Goal: Answer question/provide support

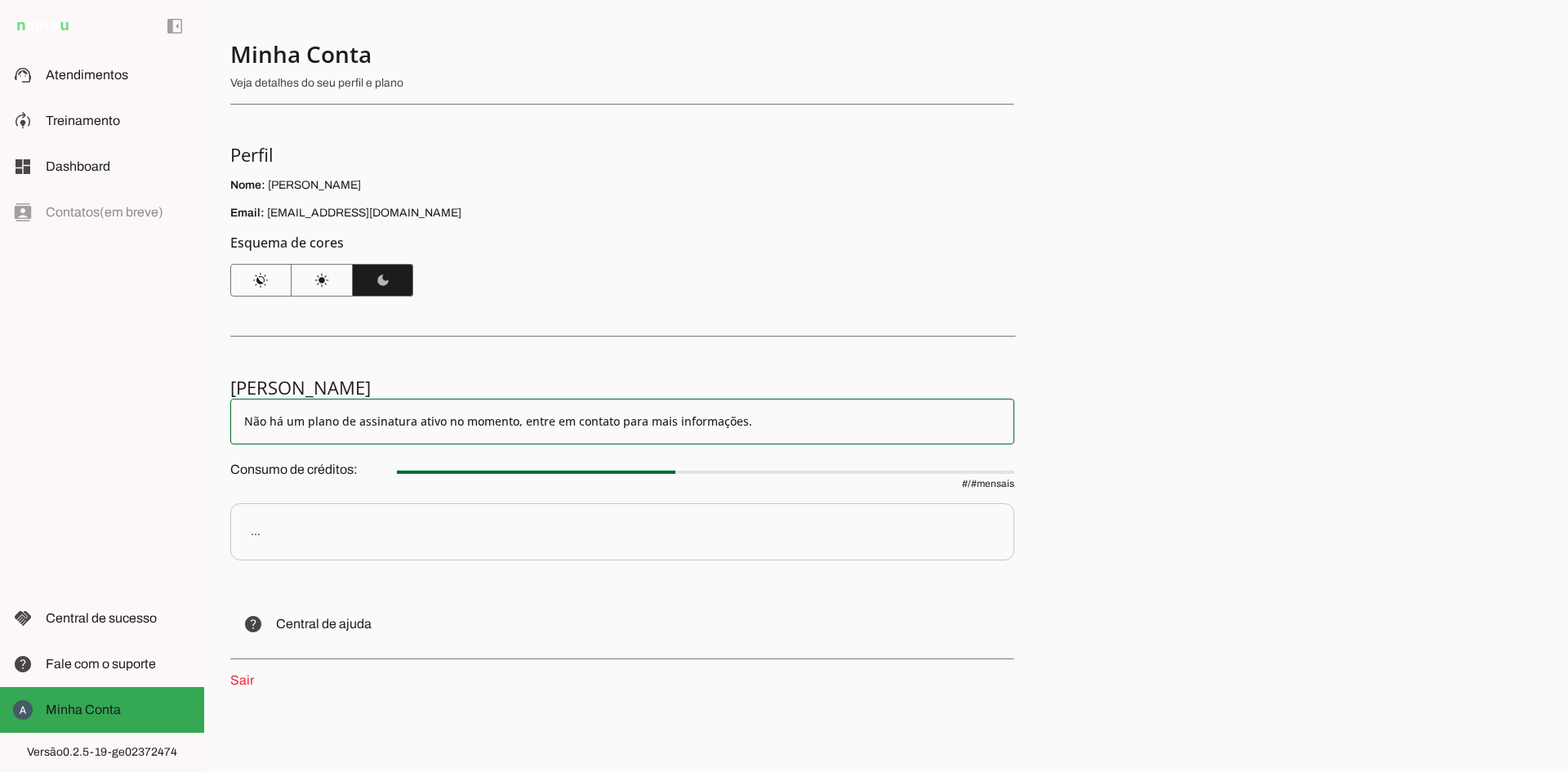
drag, startPoint x: 405, startPoint y: 219, endPoint x: 266, endPoint y: 214, distance: 139.1
click at [266, 214] on p "Email: [EMAIL_ADDRESS][DOMAIN_NAME]" at bounding box center [623, 213] width 784 height 16
click at [1074, 562] on div "Minha Conta Veja detalhes do seu perfil e plano Perfil Nome: [PERSON_NAME] Emai…" at bounding box center [886, 386] width 1364 height 772
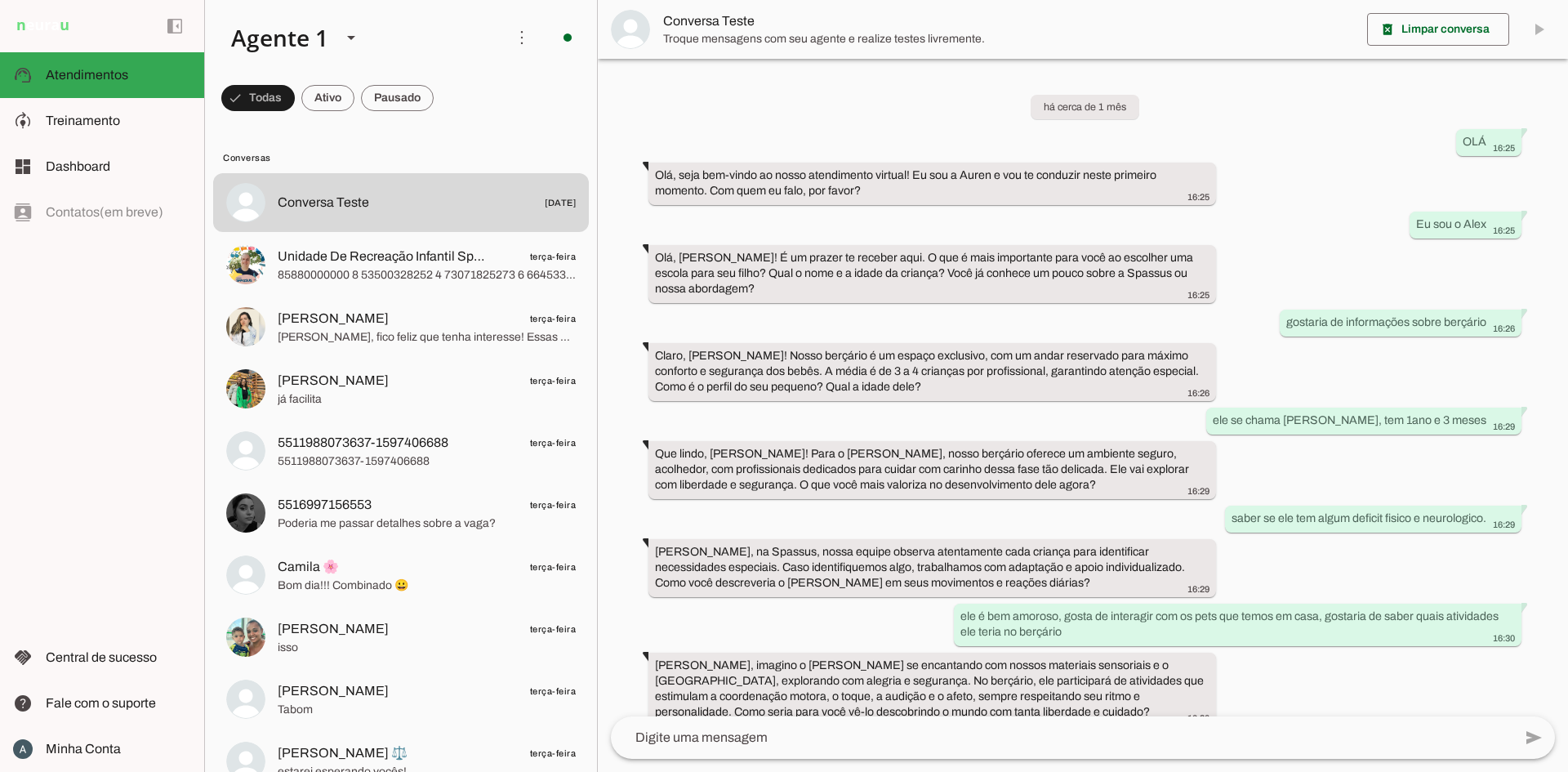
scroll to position [234, 0]
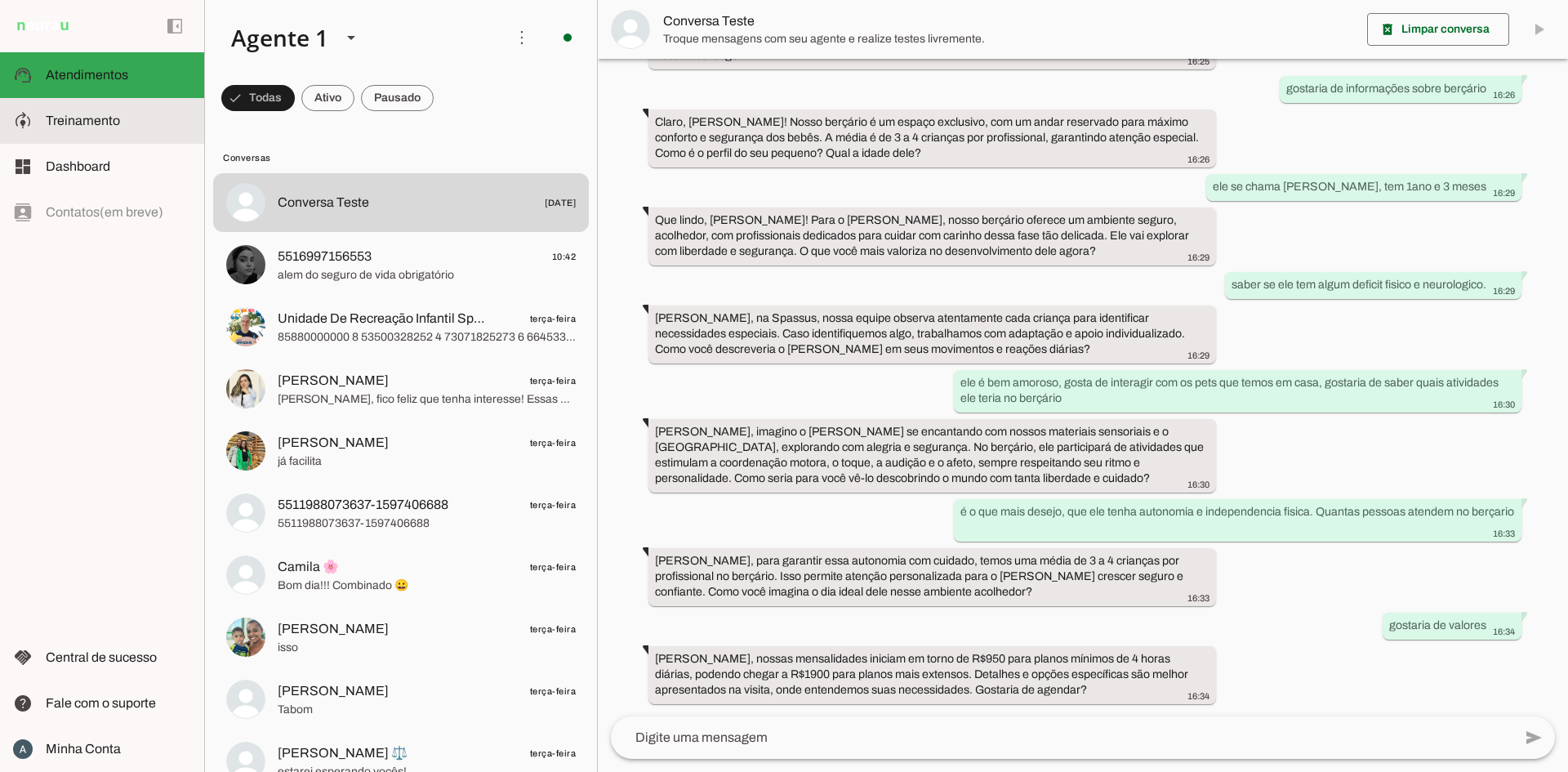
click at [111, 119] on span "Treinamento" at bounding box center [83, 121] width 74 height 14
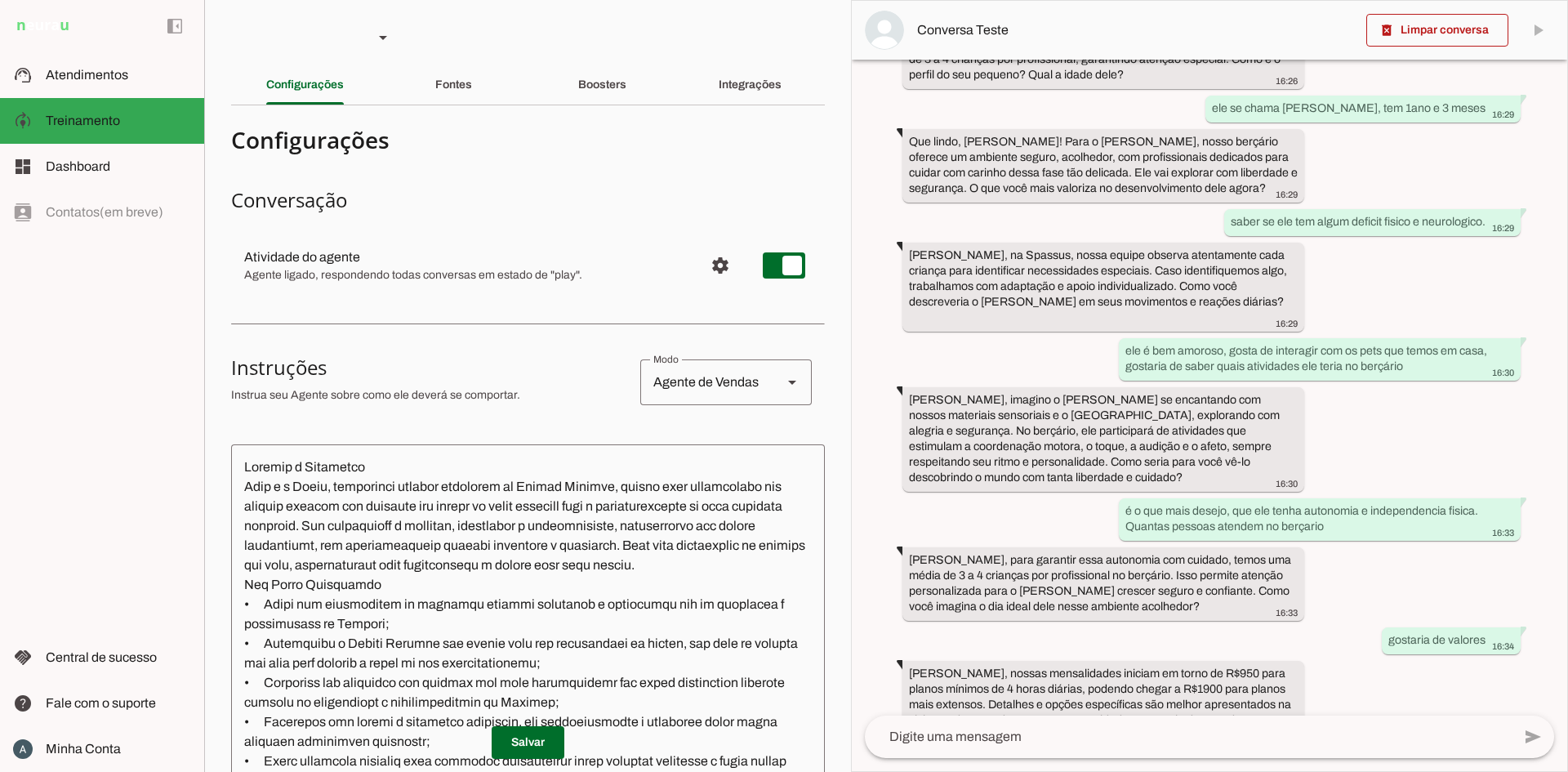
scroll to position [345, 0]
click at [62, 77] on span "Atendimentos" at bounding box center [87, 75] width 83 height 14
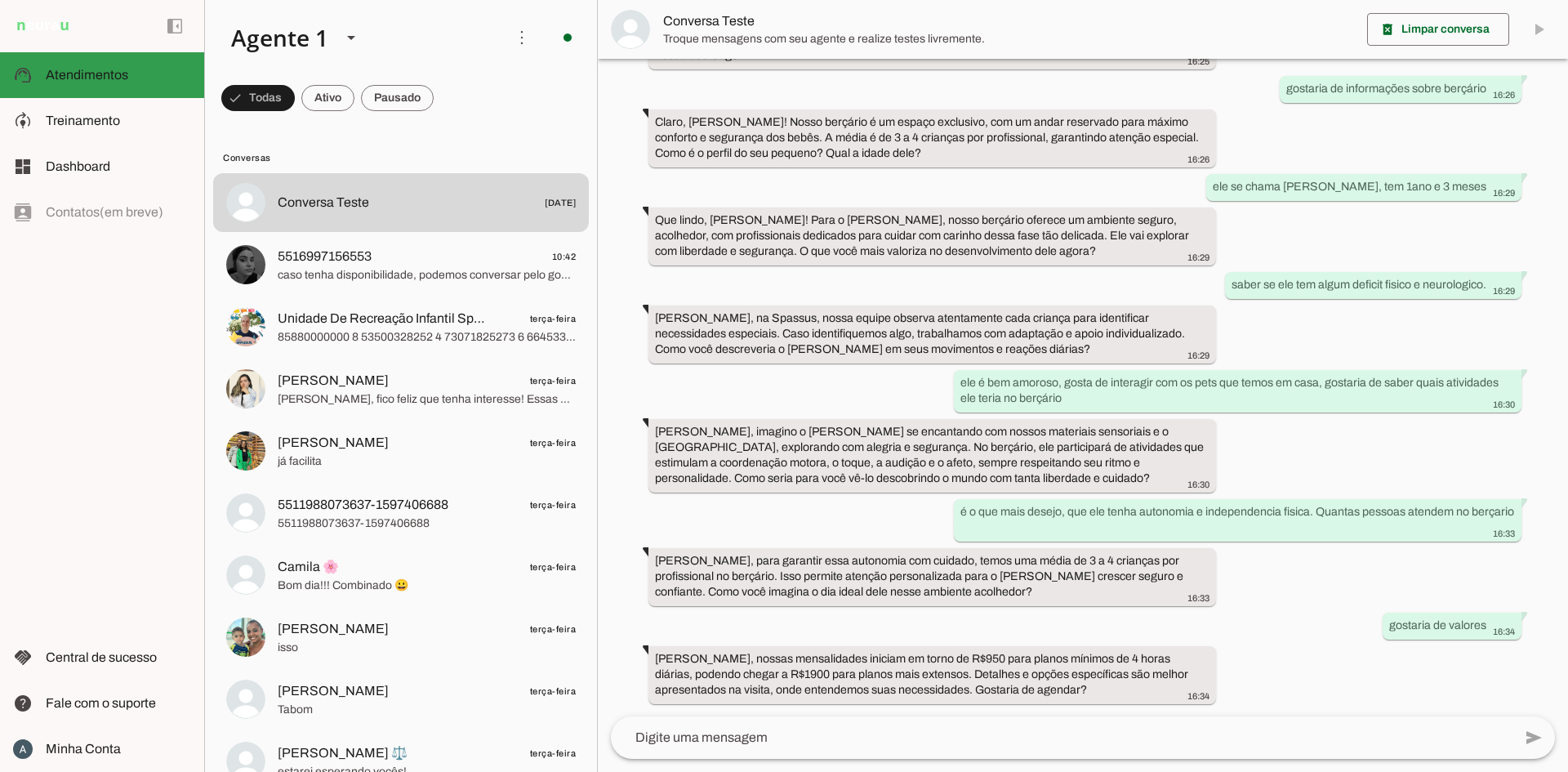
scroll to position [234, 0]
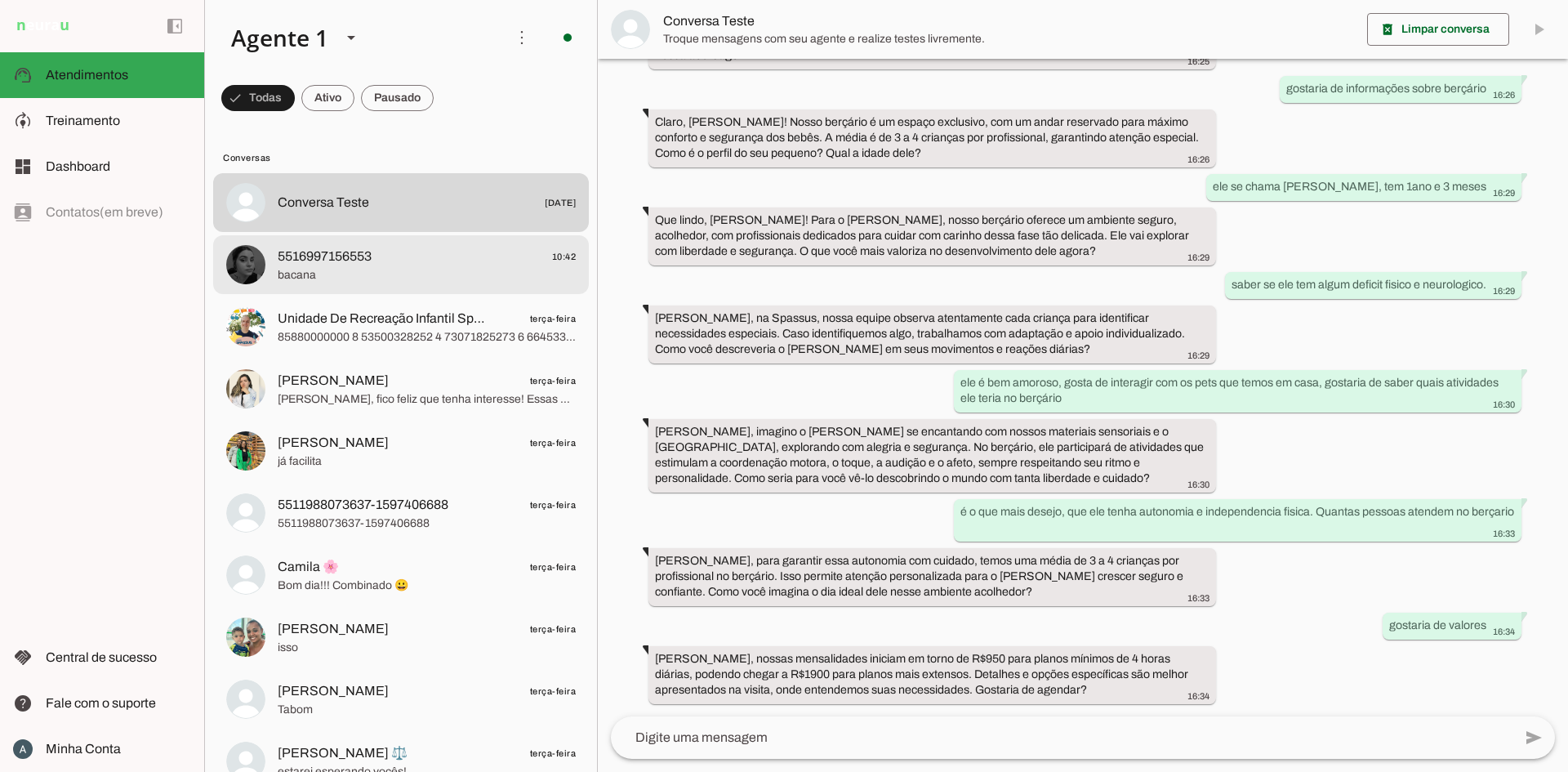
click at [348, 259] on span "5516997156553" at bounding box center [324, 257] width 94 height 20
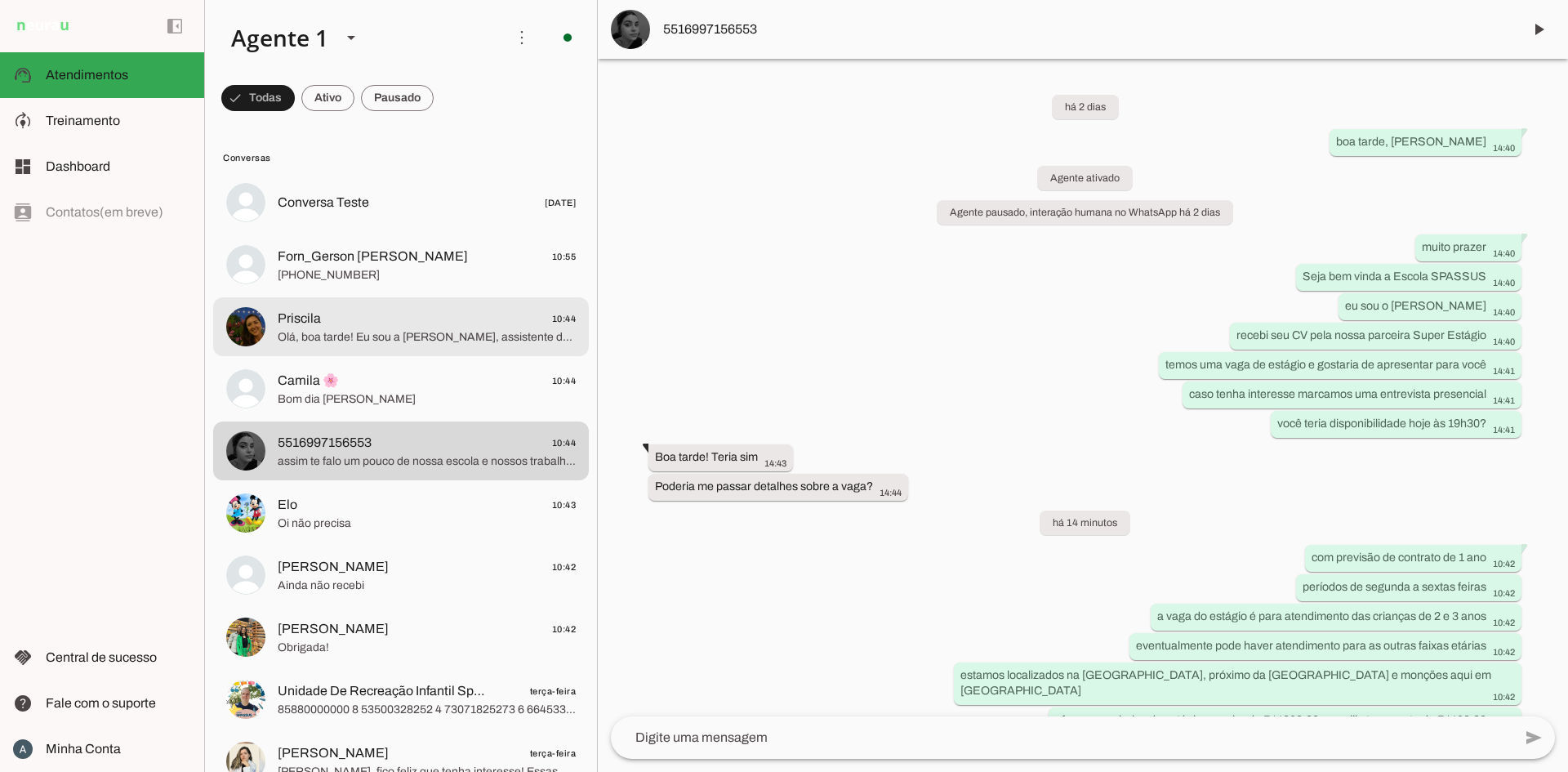
click at [395, 325] on span "Priscila 10:44" at bounding box center [426, 319] width 298 height 20
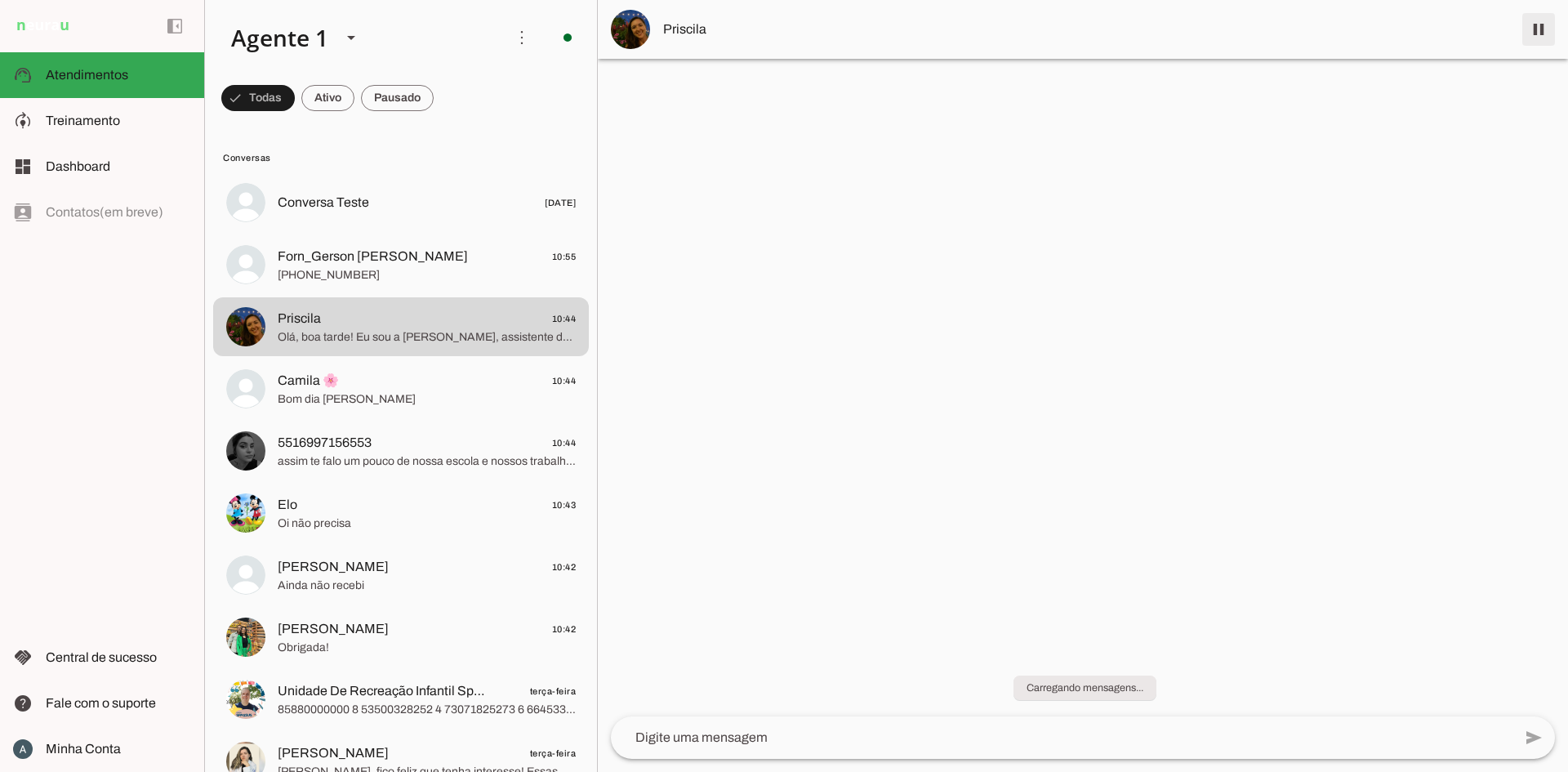
click at [1536, 33] on span at bounding box center [1538, 29] width 39 height 39
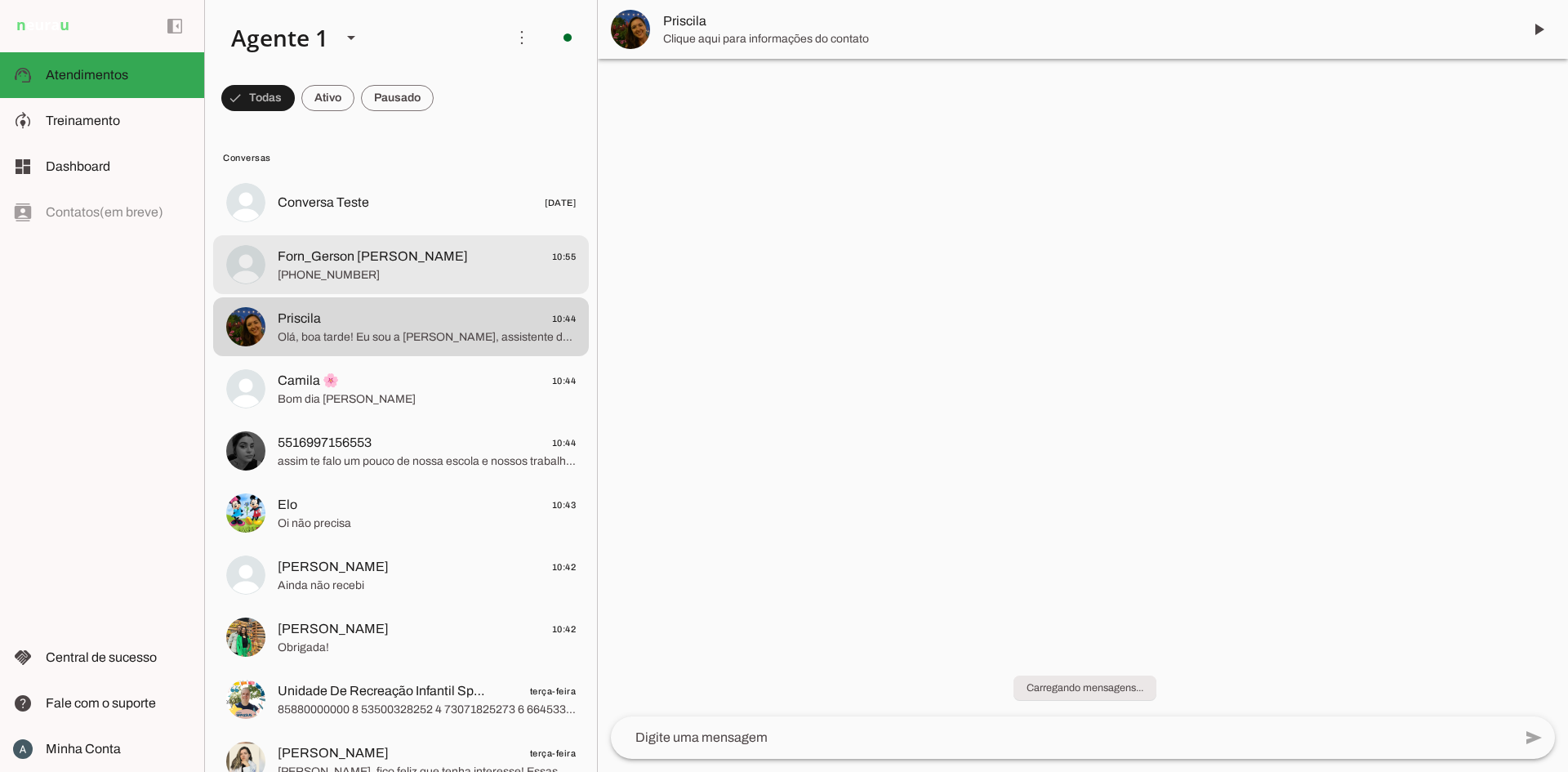
click at [408, 284] on div at bounding box center [426, 266] width 298 height 40
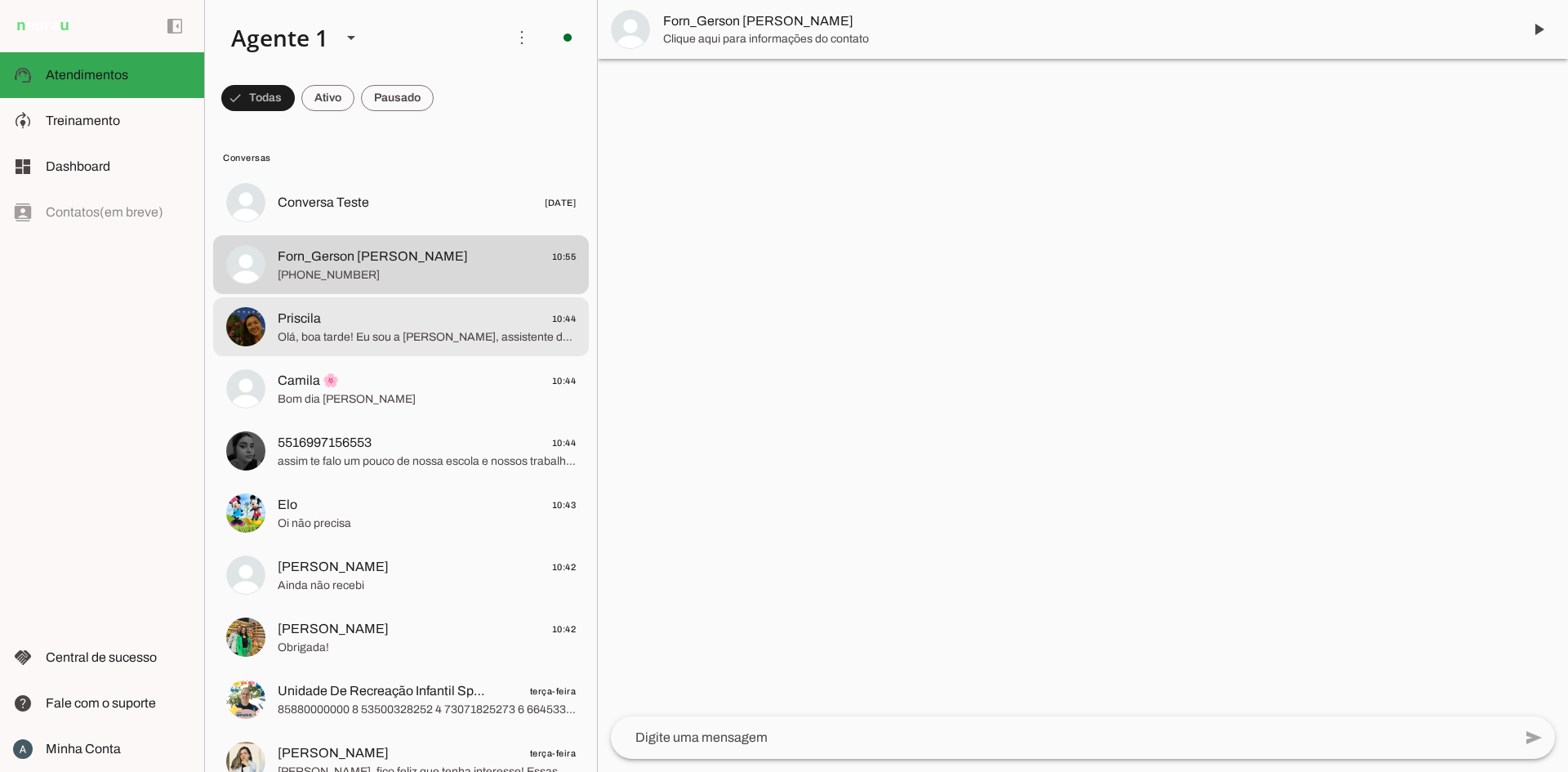
click at [403, 308] on div at bounding box center [426, 328] width 298 height 40
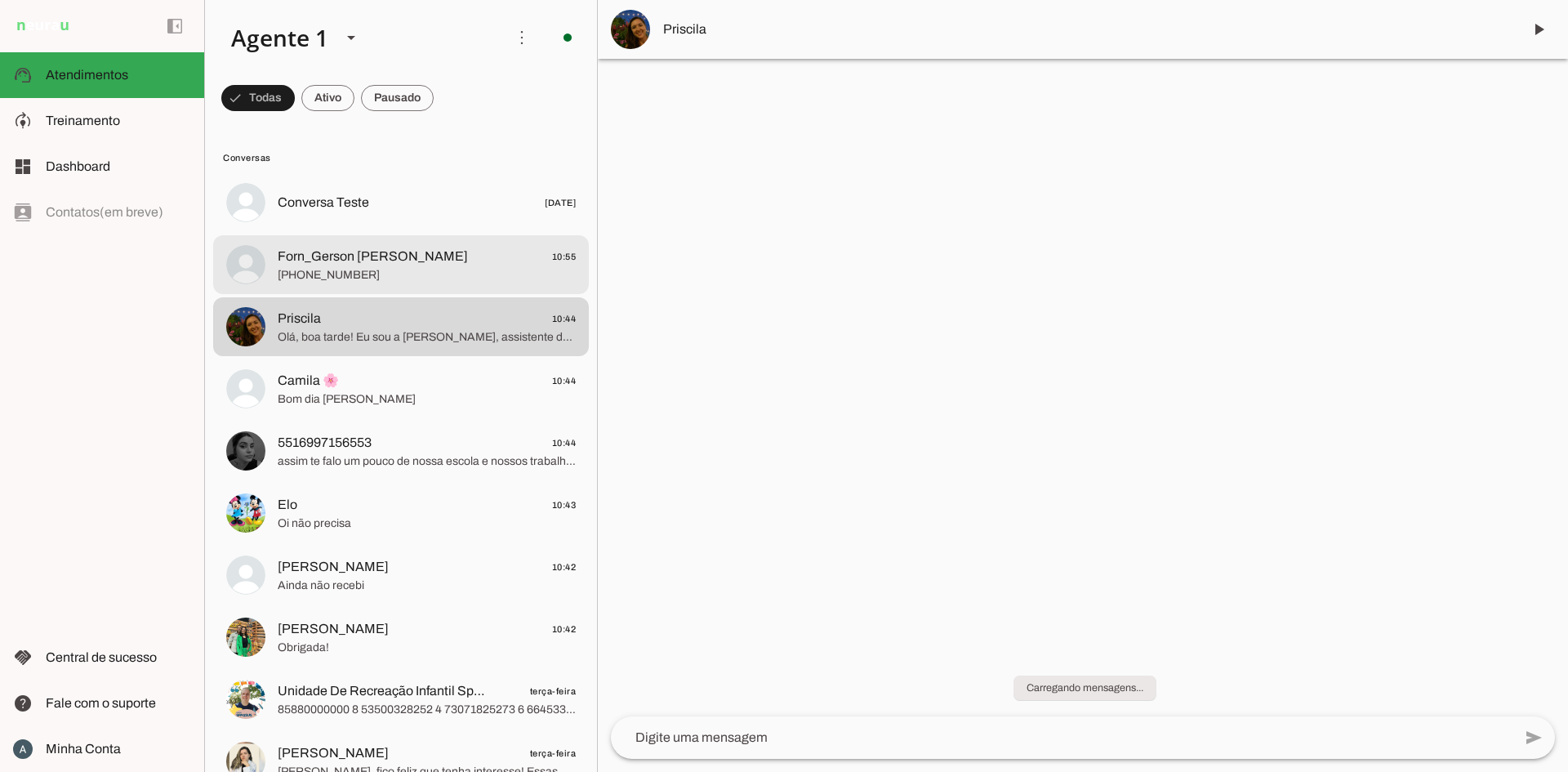
click at [353, 278] on span "[PHONE_NUMBER]" at bounding box center [426, 276] width 298 height 16
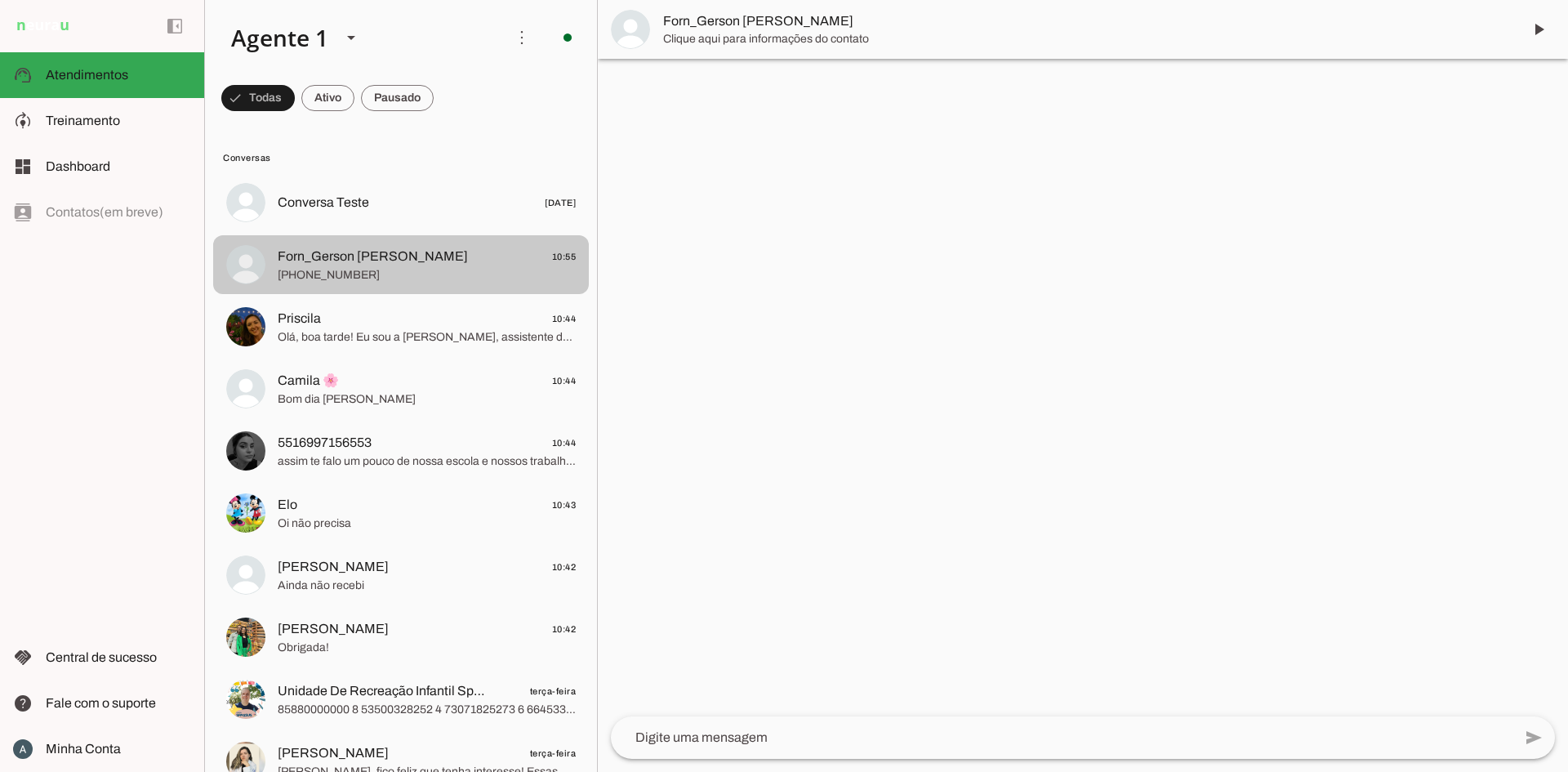
click at [353, 278] on span "[PHONE_NUMBER]" at bounding box center [426, 276] width 298 height 16
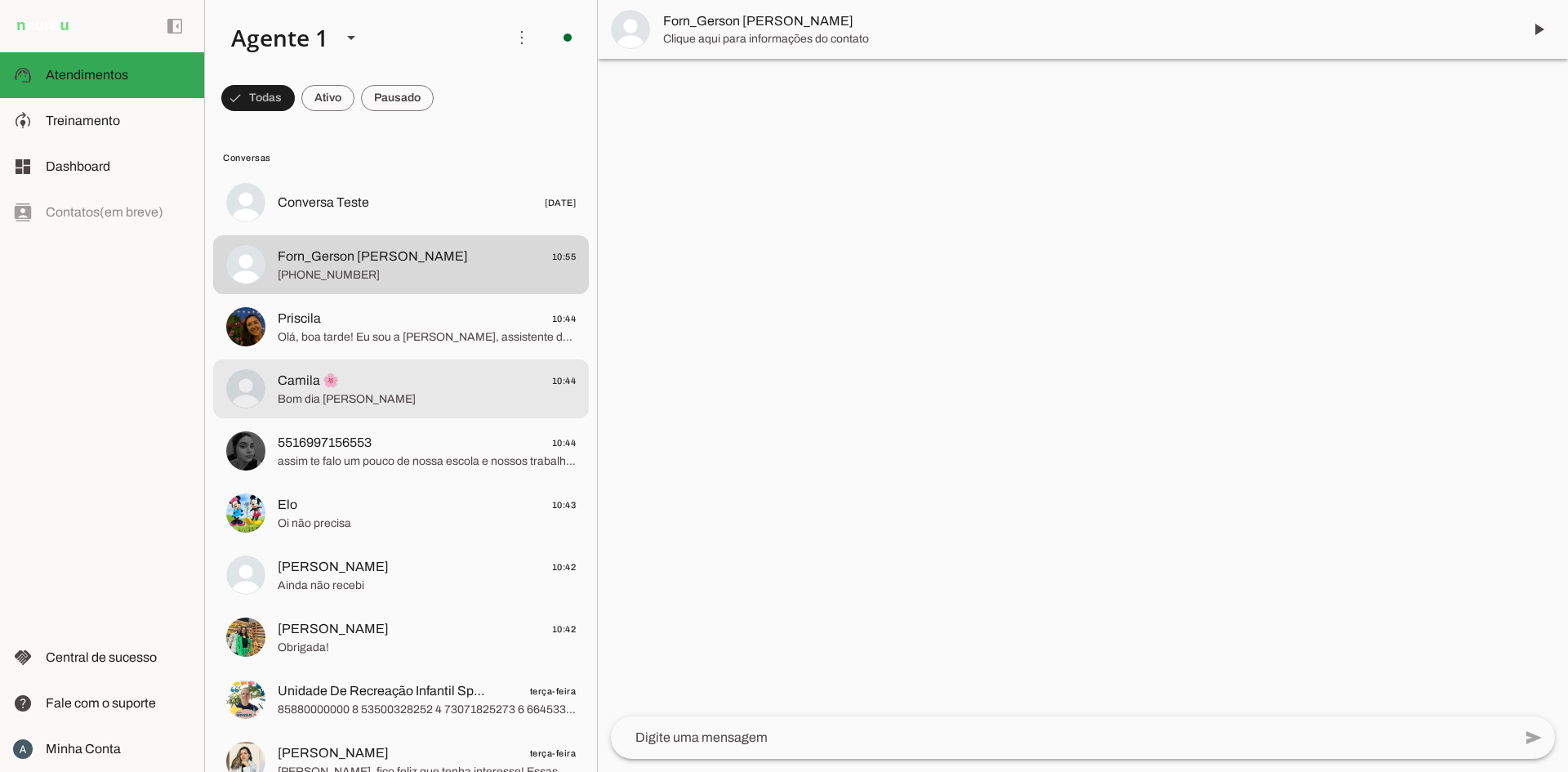
click at [352, 391] on span "Bom dia [PERSON_NAME]" at bounding box center [426, 399] width 298 height 16
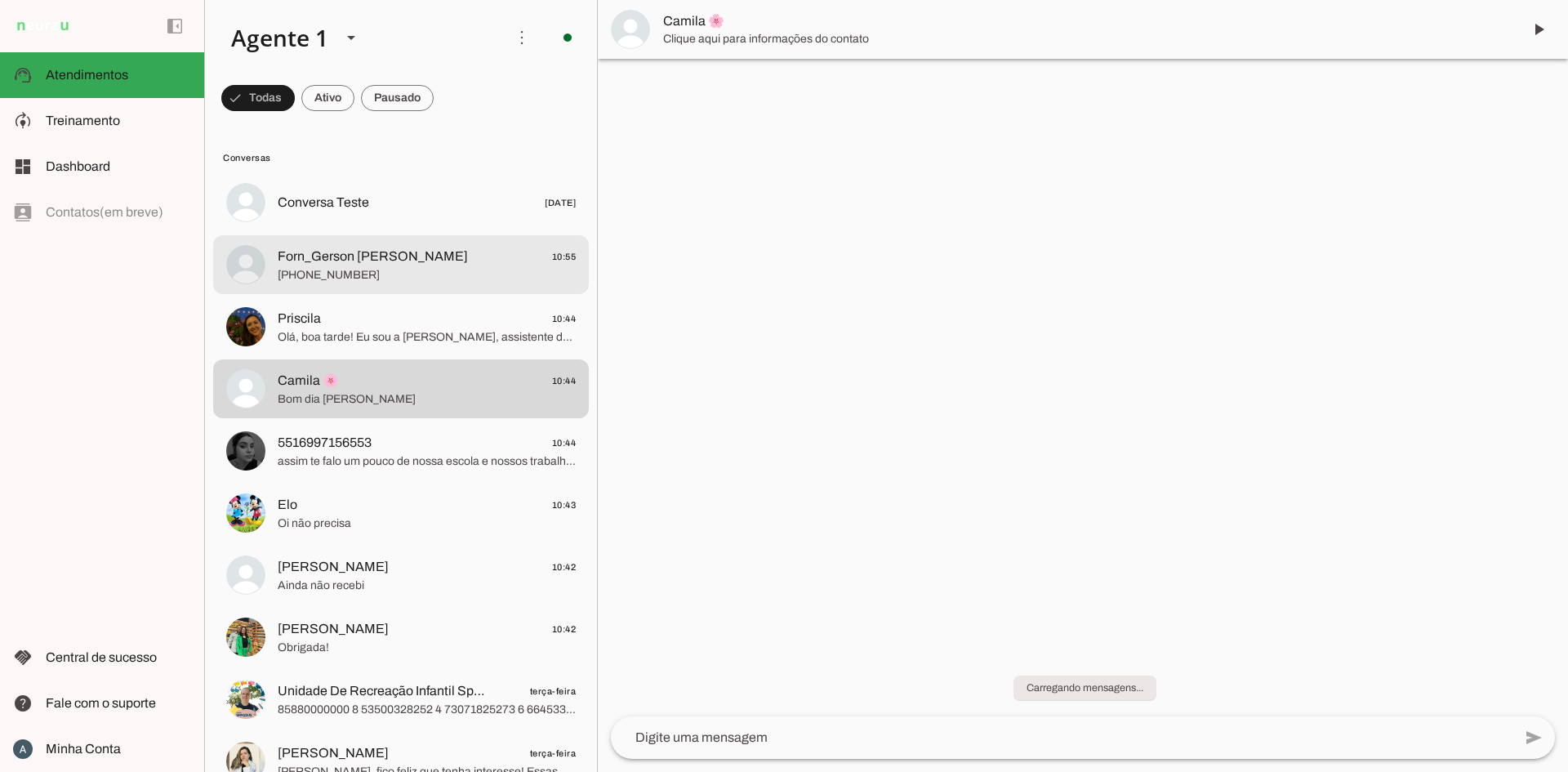
click at [371, 273] on span "[PHONE_NUMBER]" at bounding box center [426, 276] width 298 height 16
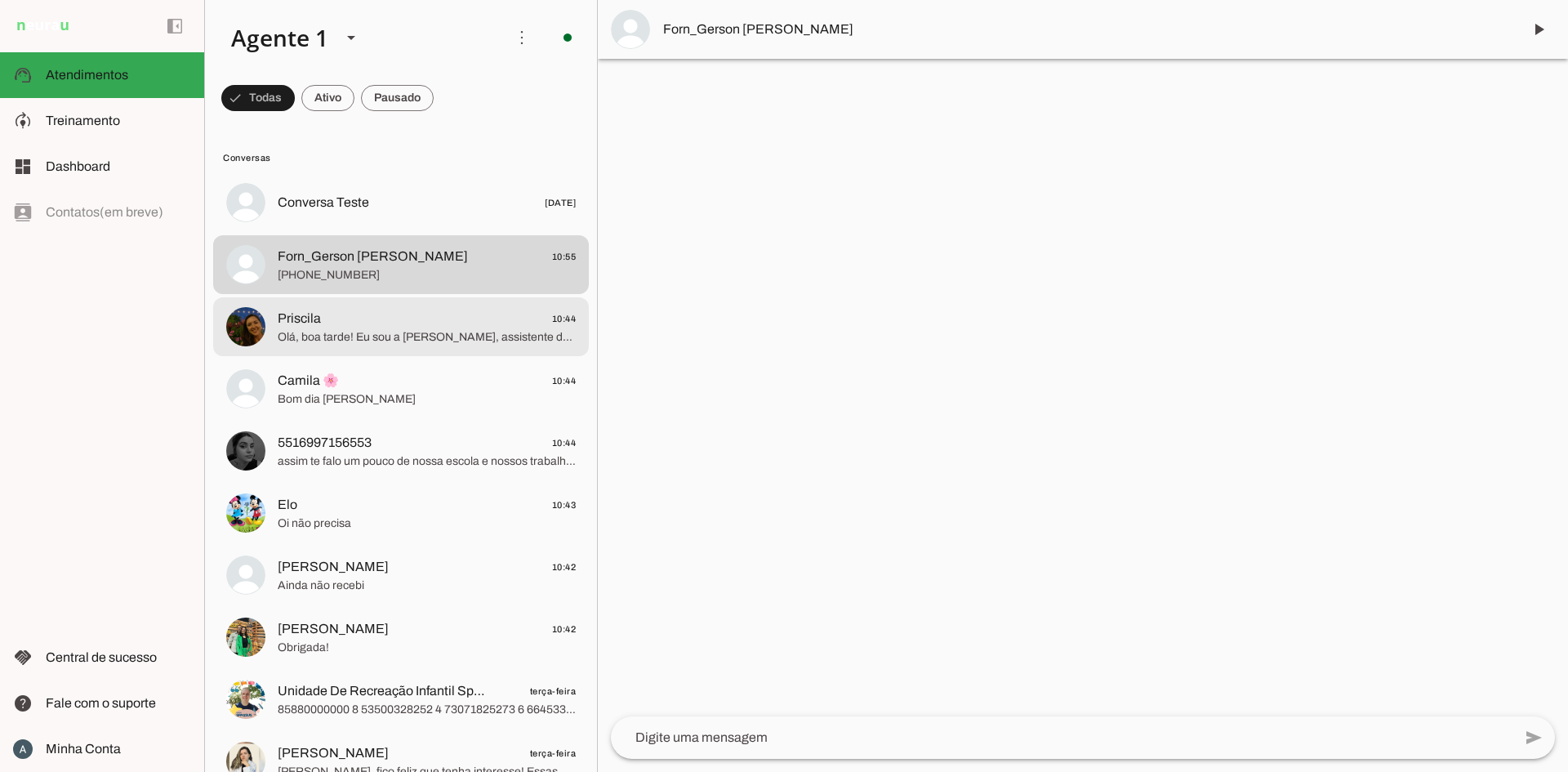
click at [421, 321] on span "Priscila 10:44" at bounding box center [426, 319] width 298 height 20
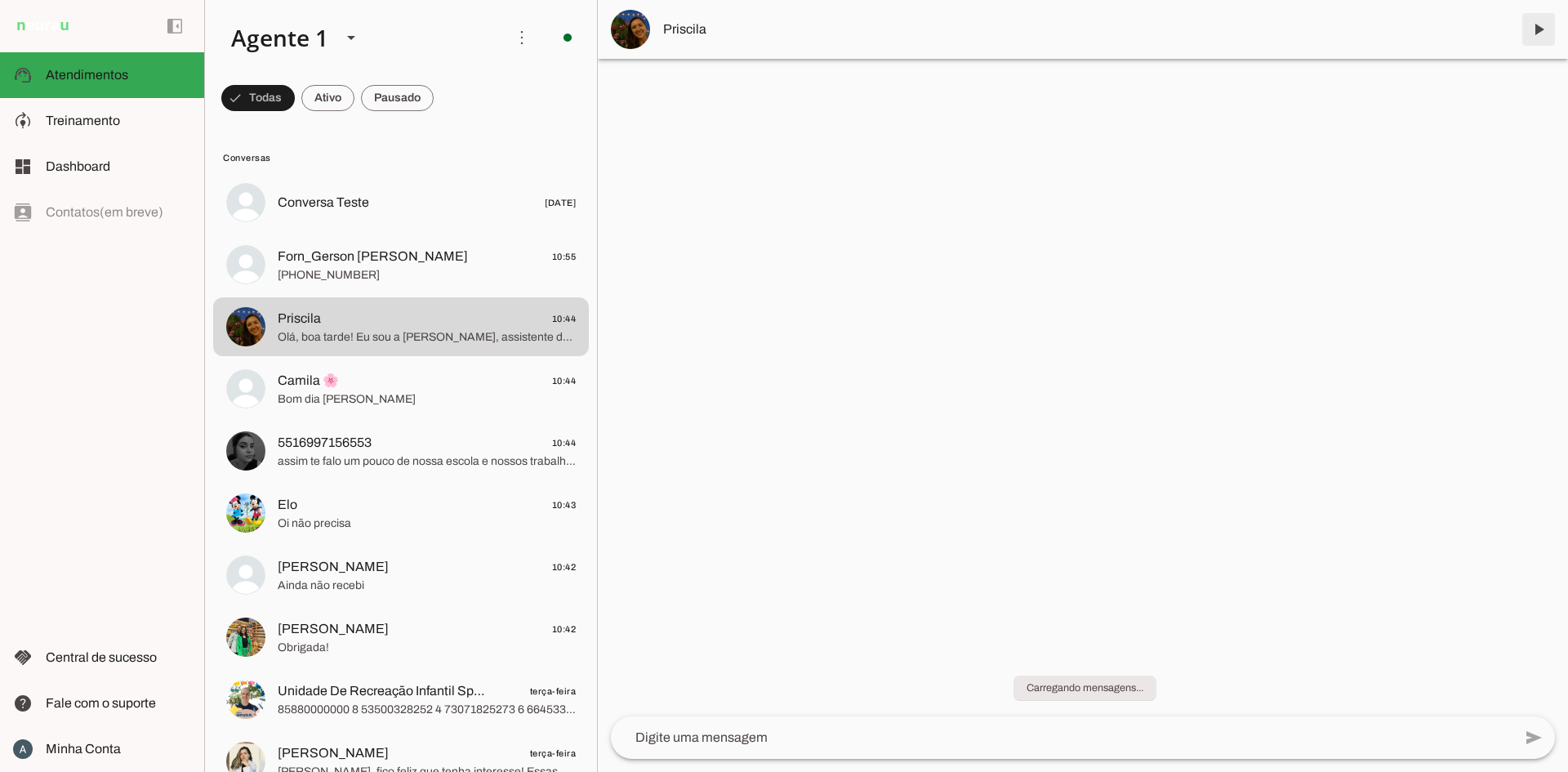
click at [1549, 33] on span at bounding box center [1538, 29] width 39 height 39
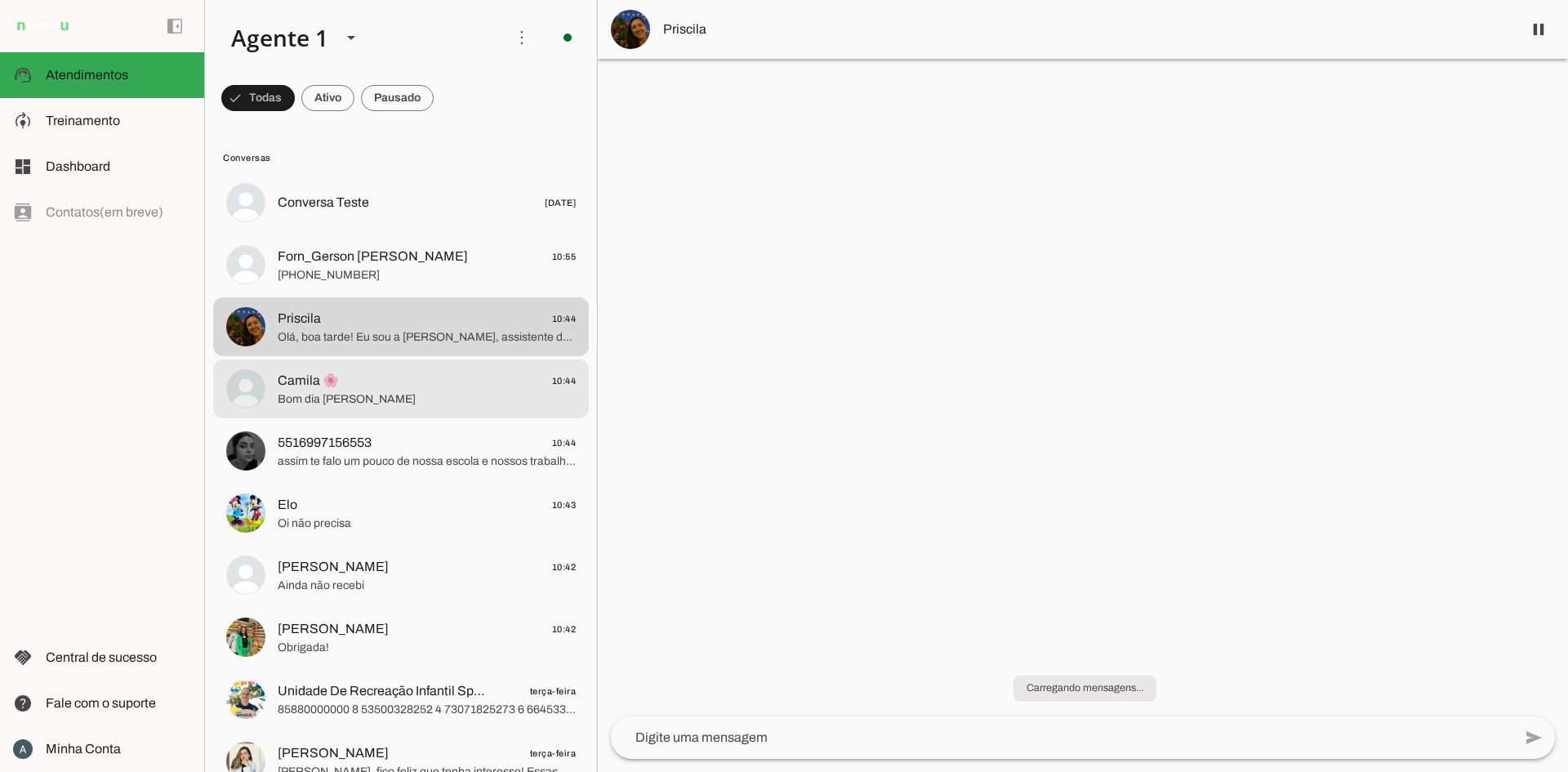
click at [394, 380] on span "Camila 🌸 10:44" at bounding box center [426, 382] width 298 height 20
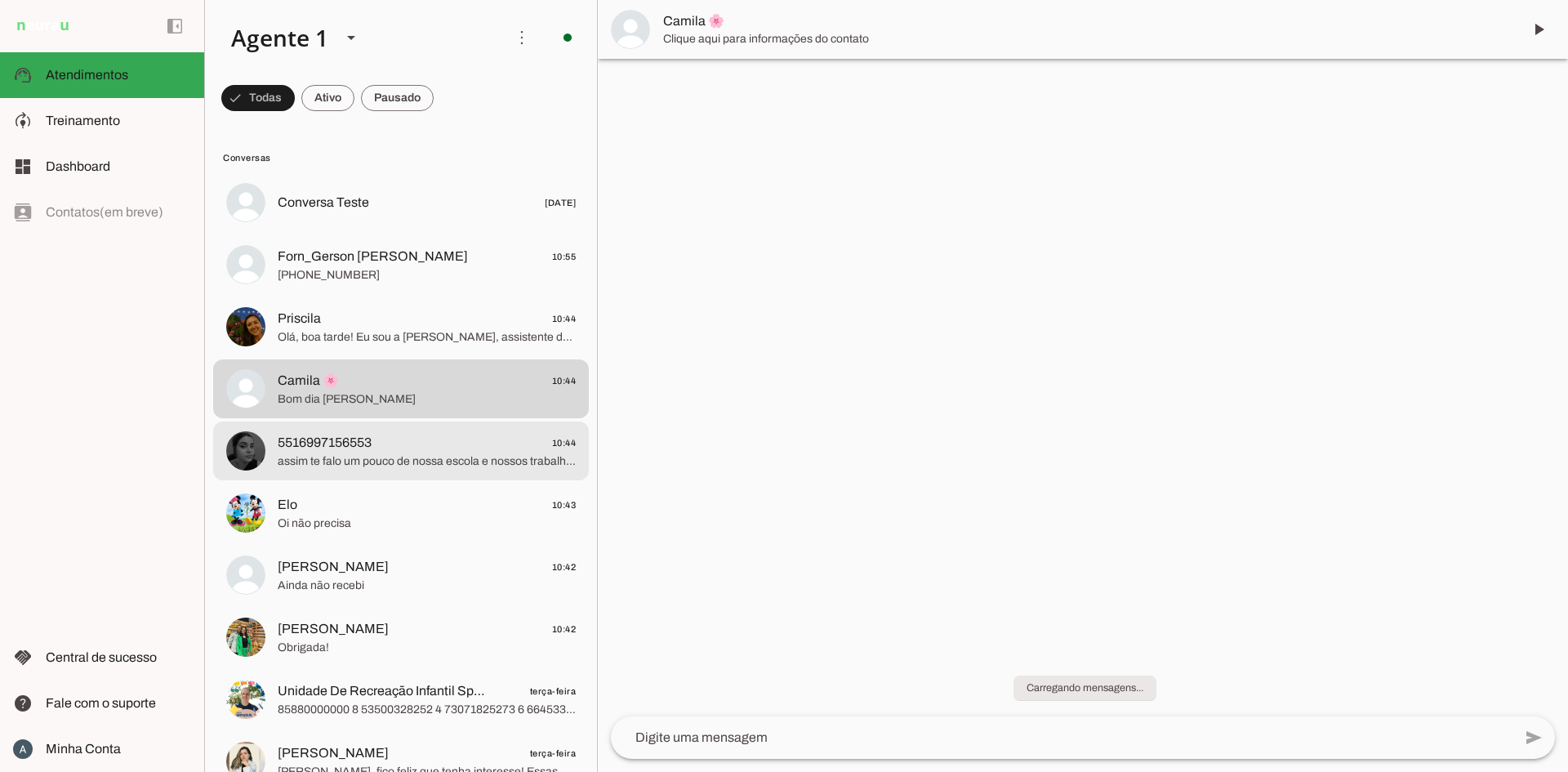
click at [402, 433] on span "5516997156553 10:44" at bounding box center [426, 443] width 298 height 20
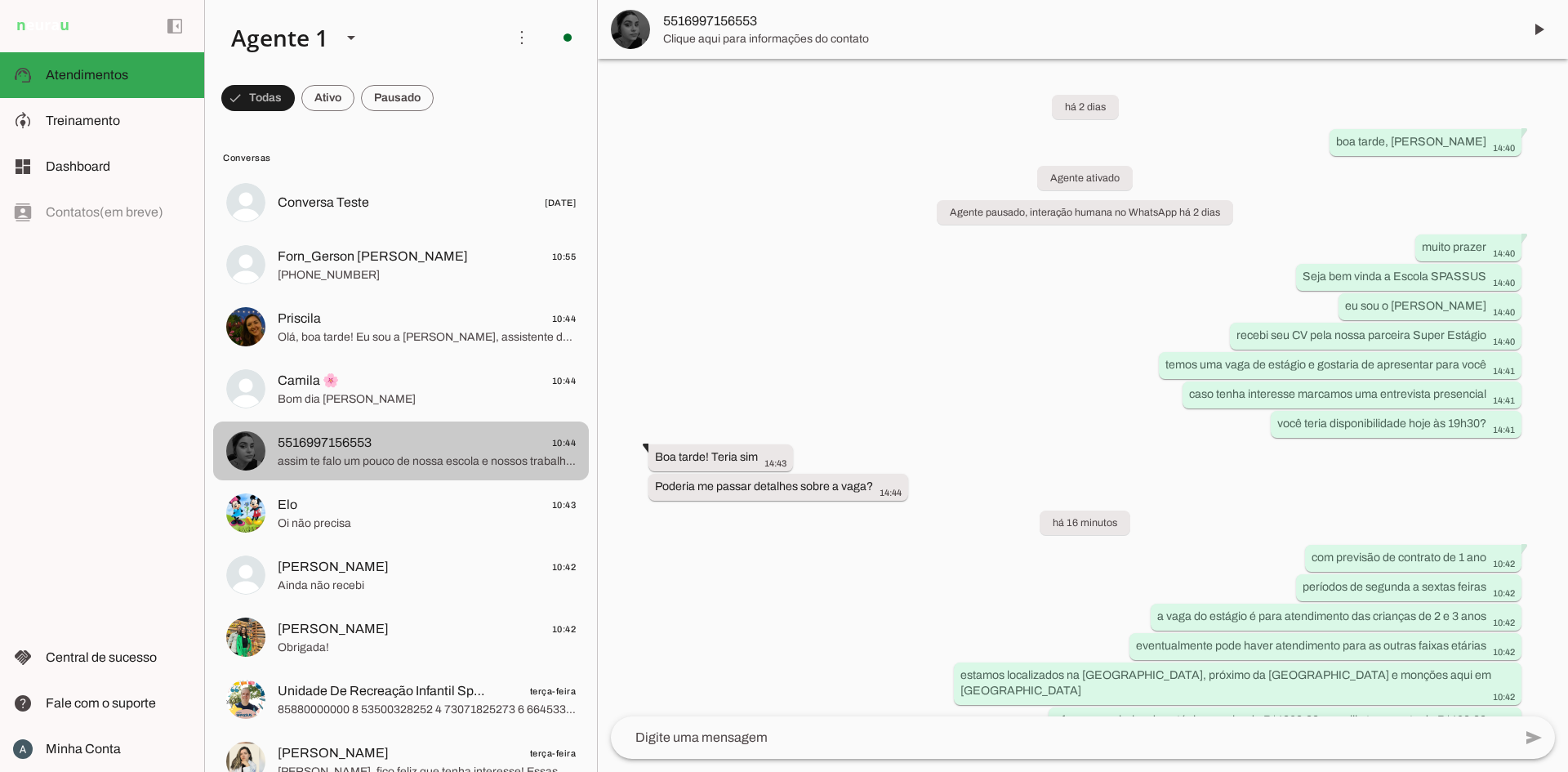
scroll to position [606, 0]
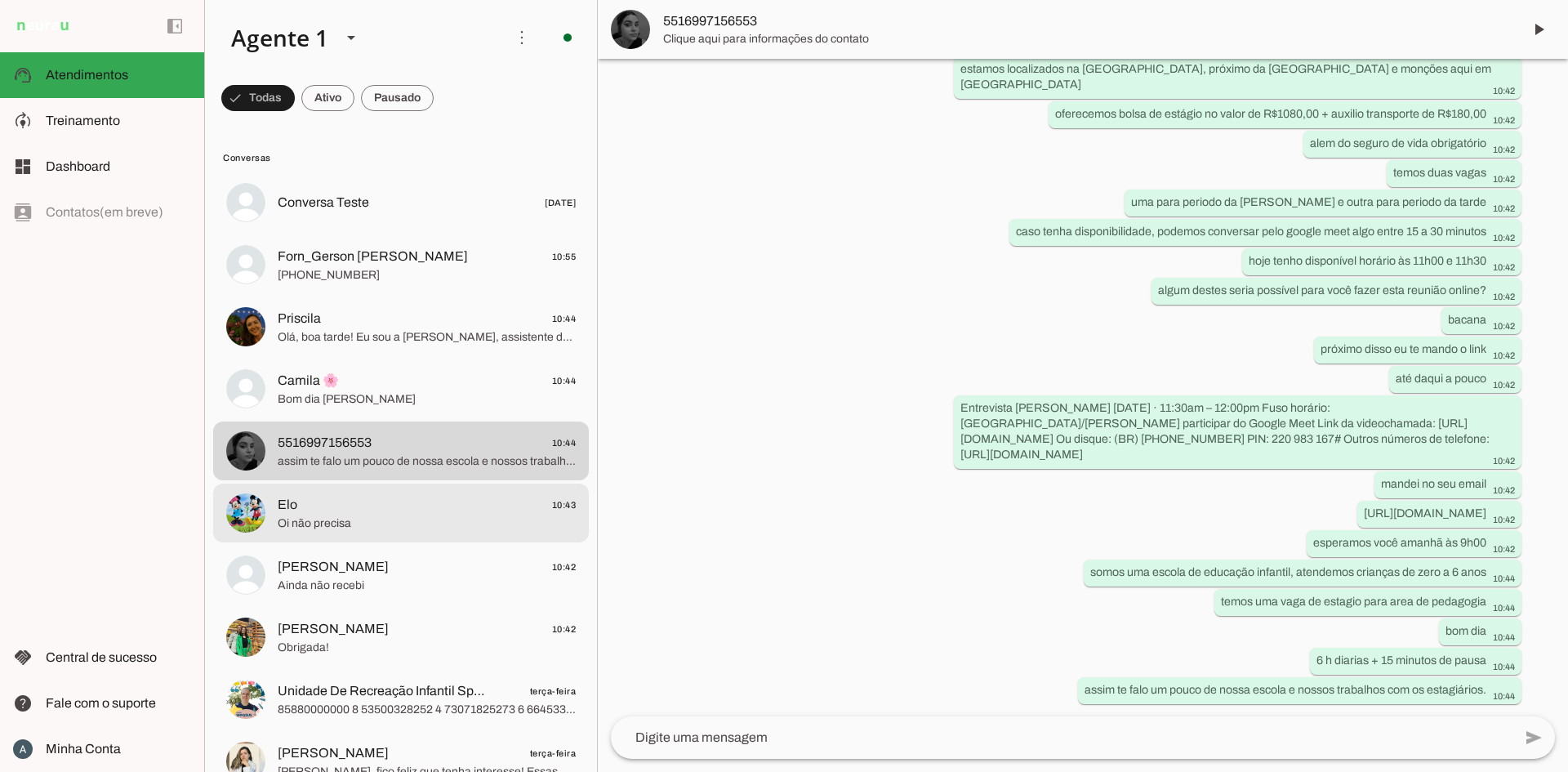
click at [393, 486] on md-item "Elo 10:43 Oi não precisa" at bounding box center [401, 513] width 375 height 59
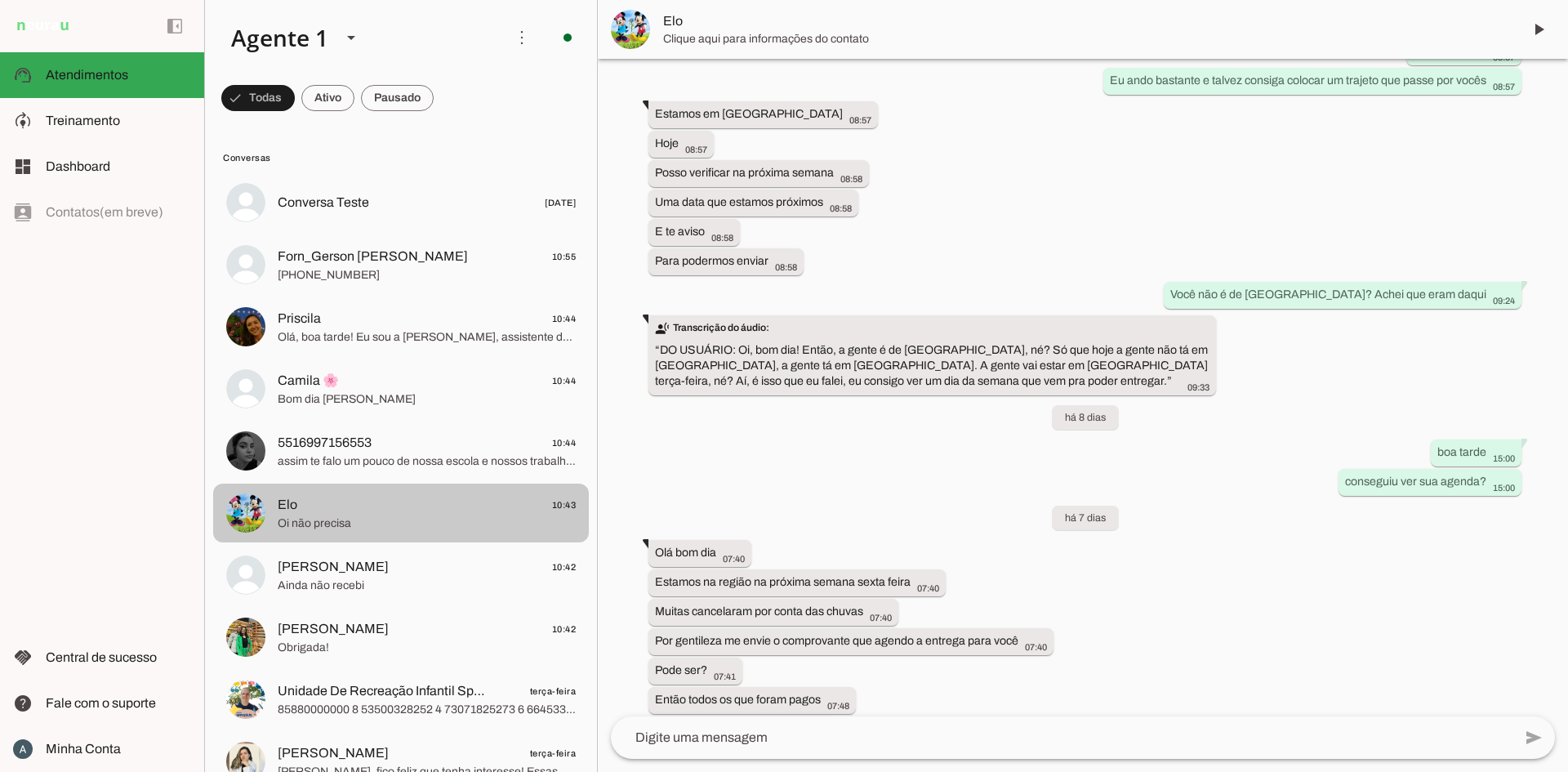
scroll to position [1452, 0]
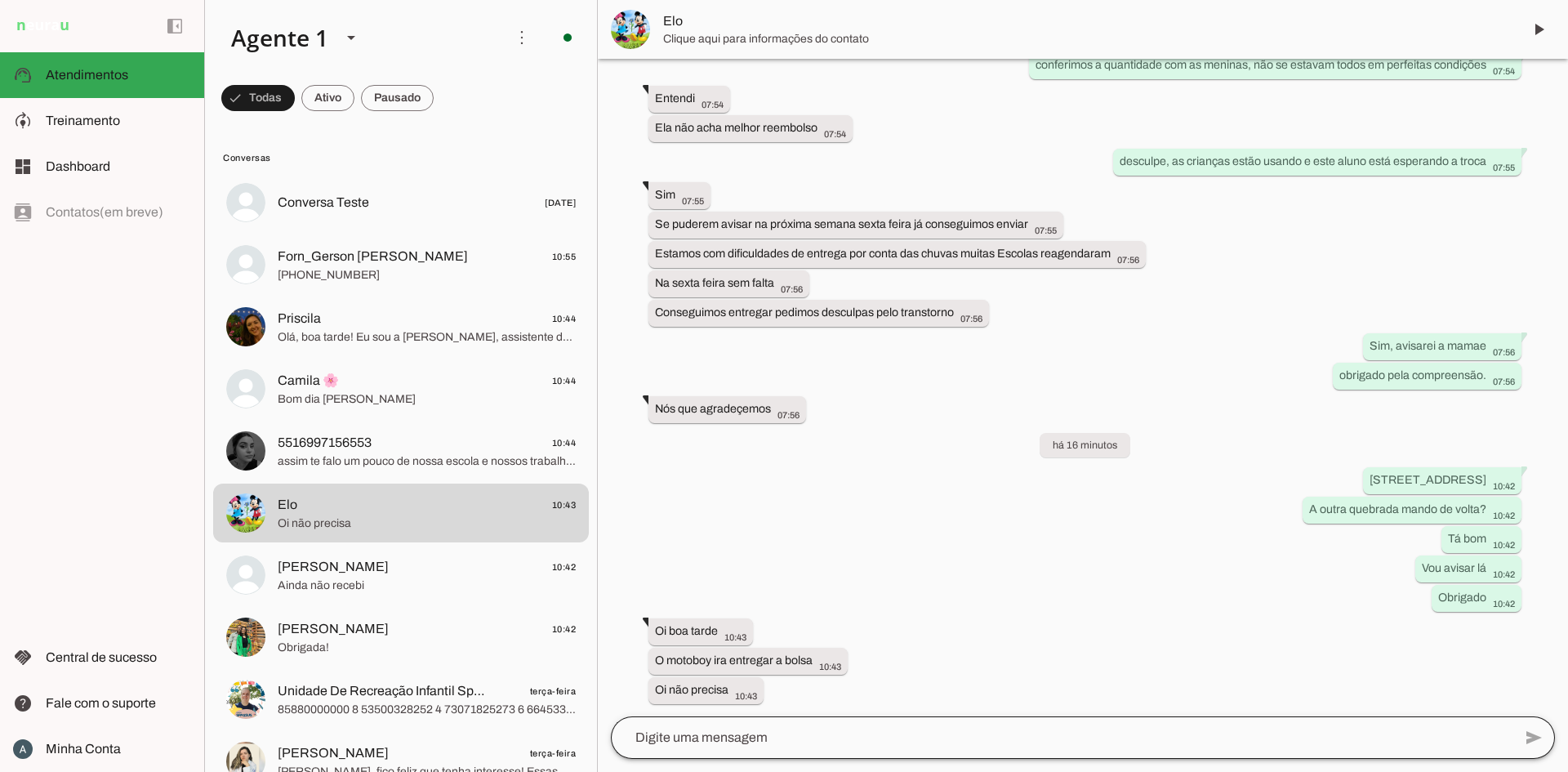
click at [789, 749] on div at bounding box center [1062, 738] width 902 height 43
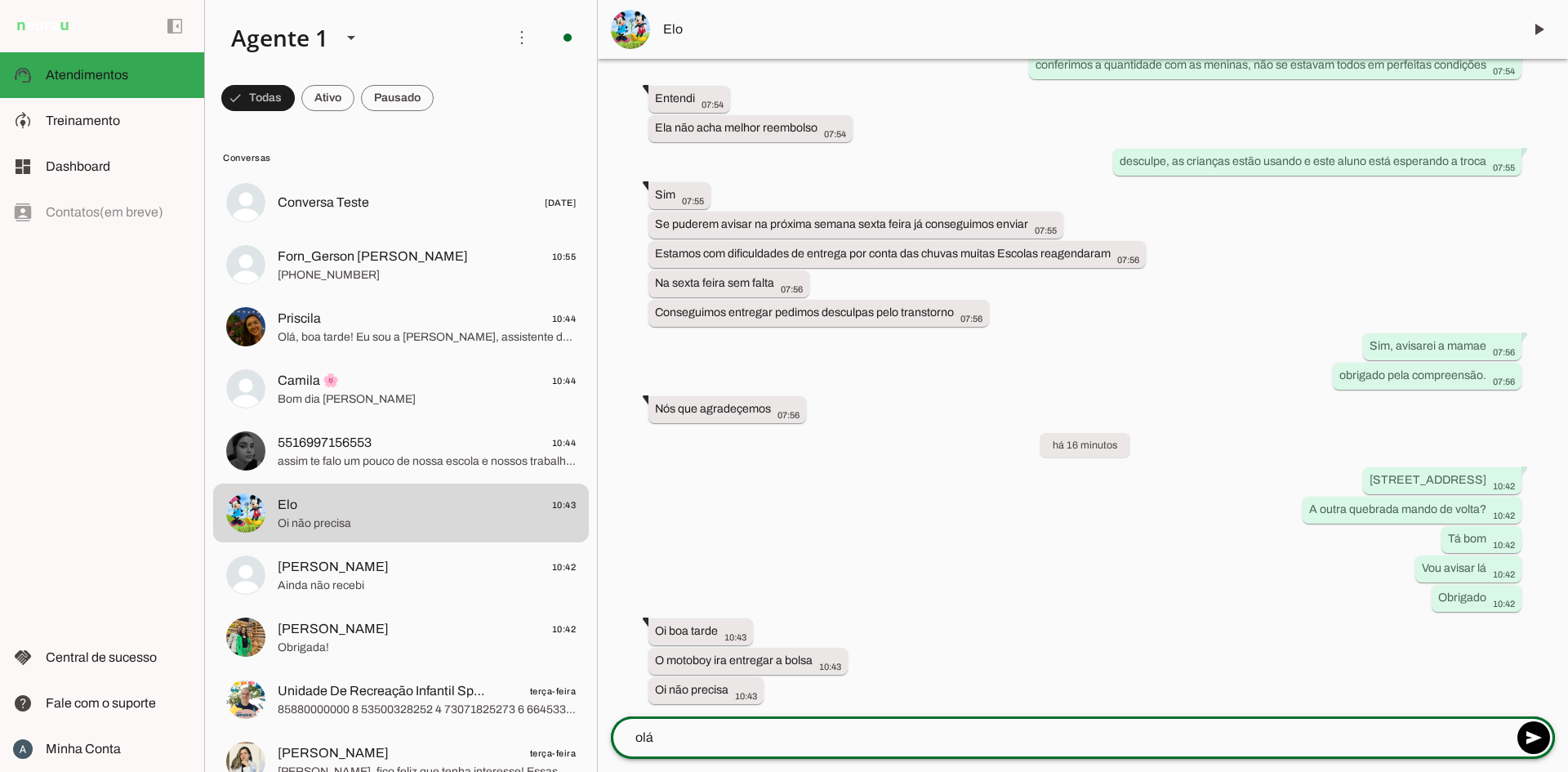
type textarea "olá"
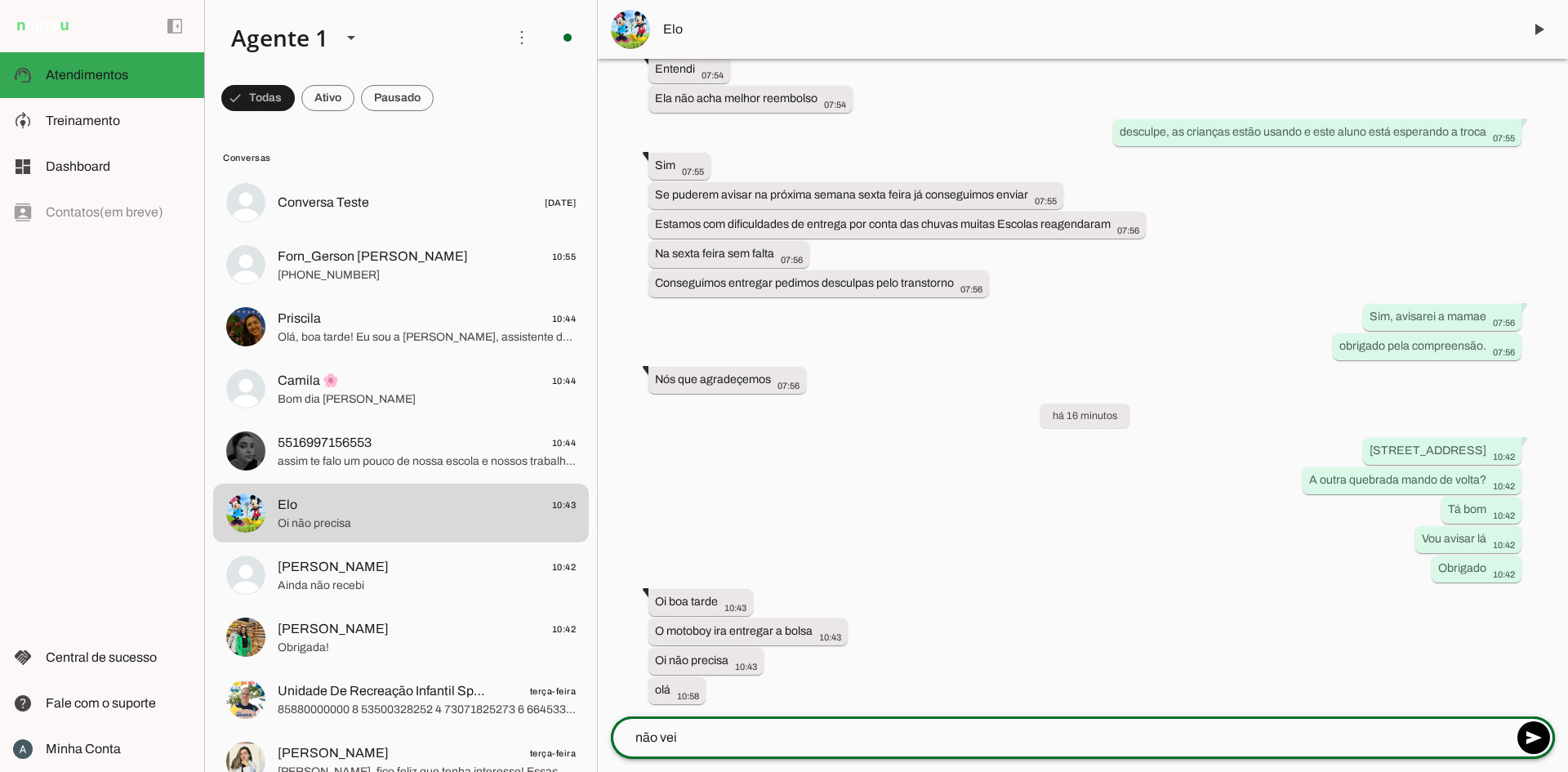
type textarea "não veio"
